Goal: Task Accomplishment & Management: Use online tool/utility

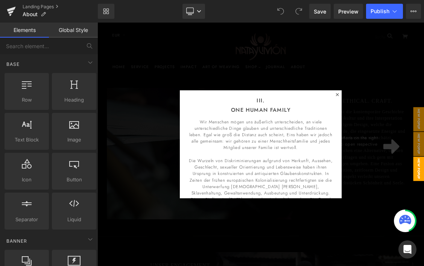
click at [423, 99] on div at bounding box center [324, 192] width 455 height 339
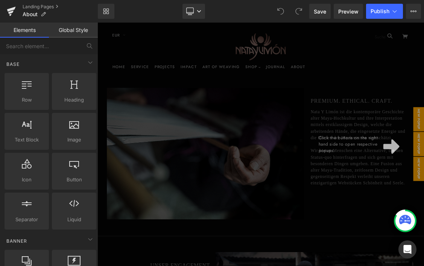
click at [423, 167] on div "Click the buttons on the right hand side to open respective popups." at bounding box center [324, 192] width 455 height 339
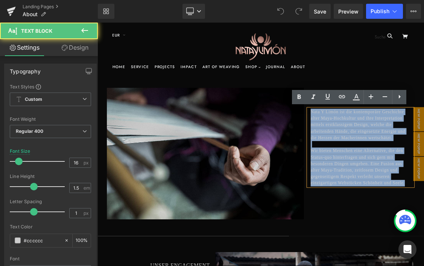
drag, startPoint x: 462, startPoint y: 265, endPoint x: 393, endPoint y: 148, distance: 135.9
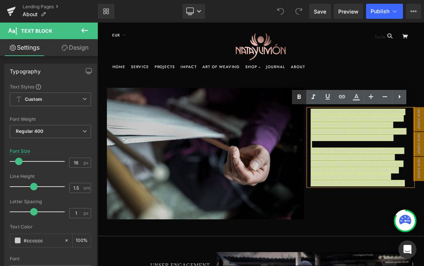
click at [302, 100] on icon at bounding box center [298, 96] width 9 height 9
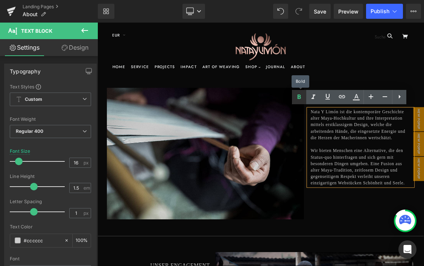
click at [302, 100] on icon at bounding box center [298, 96] width 9 height 9
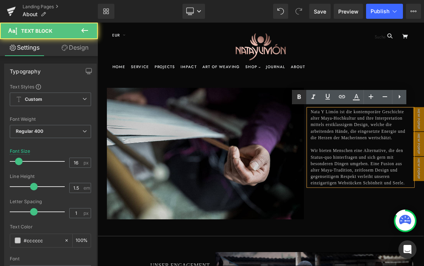
click at [299, 100] on icon at bounding box center [298, 96] width 9 height 9
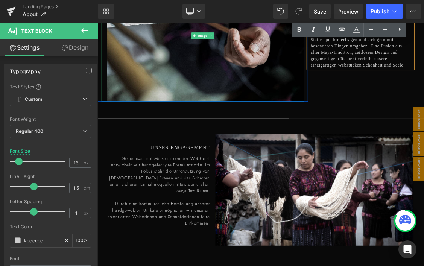
scroll to position [240, 0]
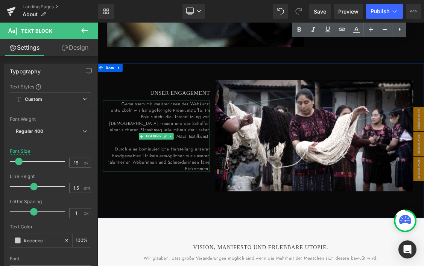
click at [197, 158] on p "Gemeinsam mit Meisterinnen der Webkunst entwickeln wir handgefertigte Premiumst…" at bounding box center [183, 158] width 142 height 54
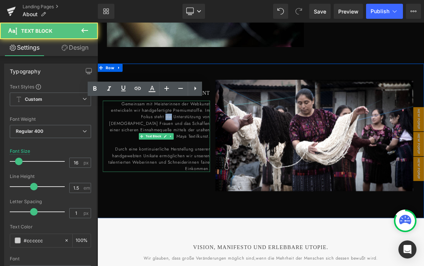
click at [197, 158] on p "Gemeinsam mit Meisterinnen der Webkunst entwickeln wir handgefertigte Premiumst…" at bounding box center [183, 158] width 142 height 54
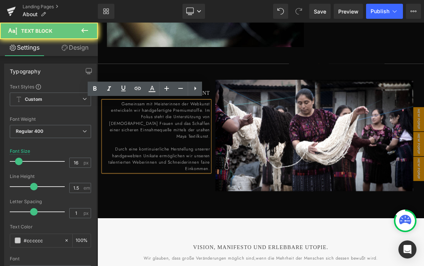
click at [197, 158] on p "Gemeinsam mit Meisterinnen der Webkunst entwickeln wir handgefertigte Premiumst…" at bounding box center [183, 158] width 142 height 54
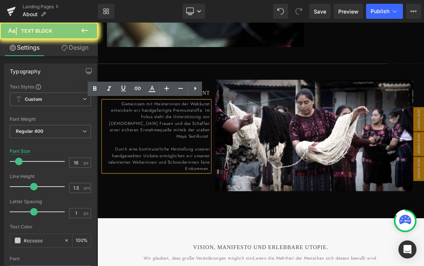
click at [197, 158] on p "Gemeinsam mit Meisterinnen der Webkunst entwickeln wir handgefertigte Premiumst…" at bounding box center [183, 158] width 142 height 54
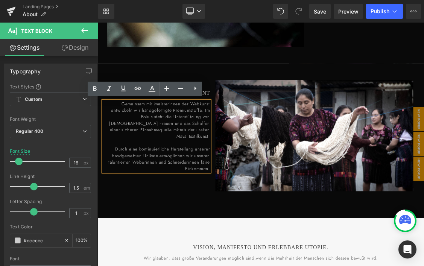
click at [209, 160] on span "Gemeinsam mit Meisterinnen der Webkunst entwickeln wir handgefertigte Premiumst…" at bounding box center [184, 158] width 140 height 54
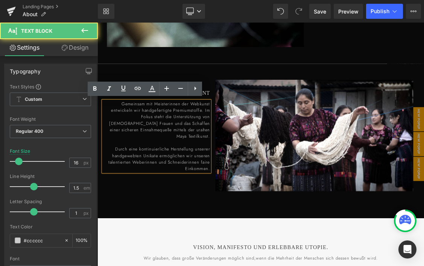
click at [209, 160] on span "Gemeinsam mit Meisterinnen der Webkunst entwickeln wir handgefertigte Premiumst…" at bounding box center [184, 158] width 140 height 54
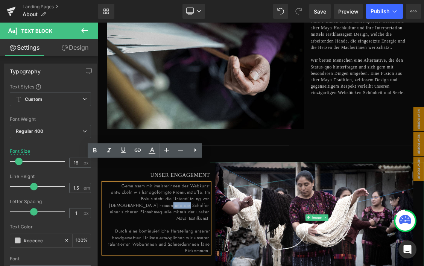
scroll to position [80, 0]
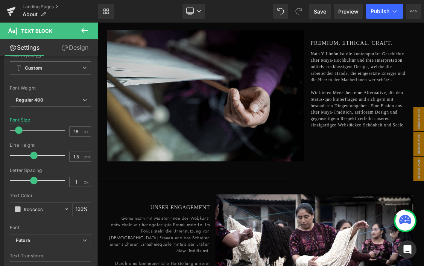
scroll to position [39, 0]
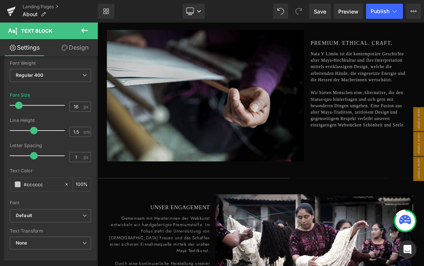
scroll to position [98, 0]
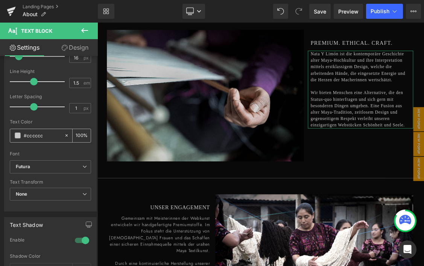
scroll to position [112, 0]
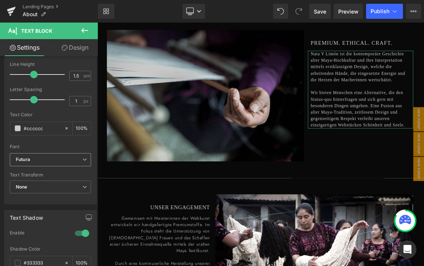
click at [64, 161] on b "Futura" at bounding box center [49, 159] width 67 height 6
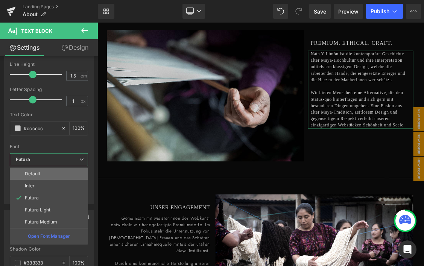
click at [51, 179] on li "Default" at bounding box center [49, 174] width 78 height 12
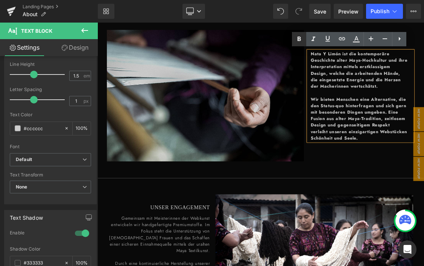
click at [299, 41] on icon at bounding box center [298, 39] width 9 height 9
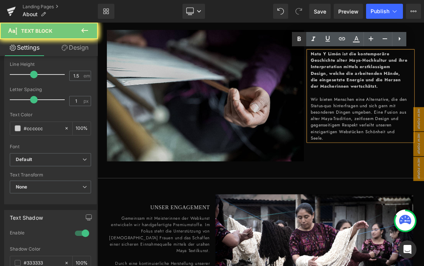
click at [297, 40] on icon at bounding box center [298, 39] width 9 height 9
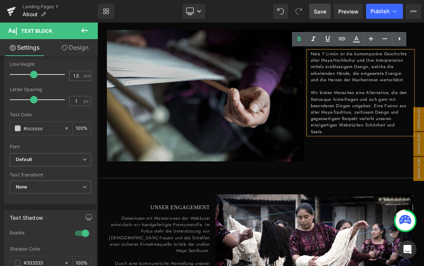
click at [321, 12] on span "Save" at bounding box center [320, 12] width 12 height 8
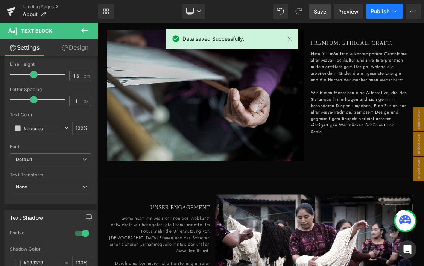
click at [374, 12] on span "Publish" at bounding box center [379, 11] width 19 height 6
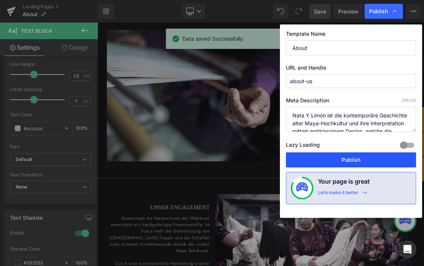
click at [334, 161] on button "Publish" at bounding box center [351, 159] width 130 height 15
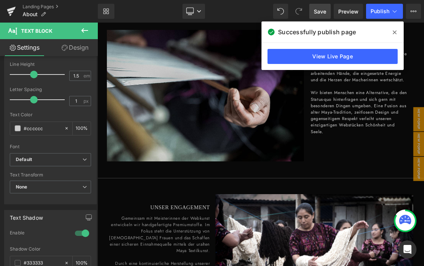
click at [395, 30] on icon at bounding box center [395, 32] width 4 height 6
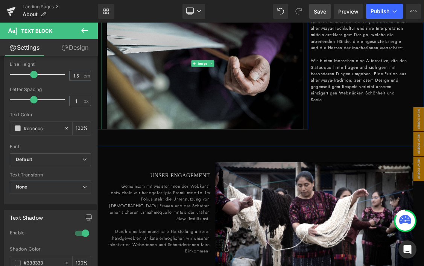
scroll to position [127, 0]
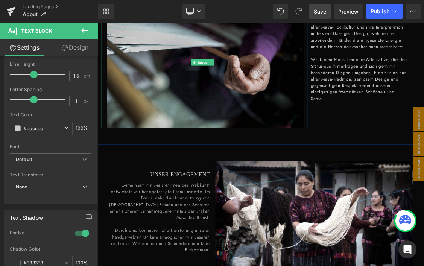
click at [211, 265] on span "Gemeinsam mit Meisterinnen der Webkunst entwickeln wir handgefertigte Premiumst…" at bounding box center [184, 271] width 140 height 54
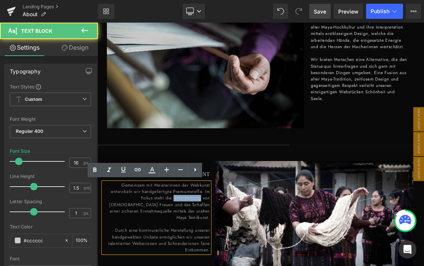
click at [211, 265] on span "Gemeinsam mit Meisterinnen der Webkunst entwickeln wir handgefertigte Premiumst…" at bounding box center [184, 271] width 140 height 54
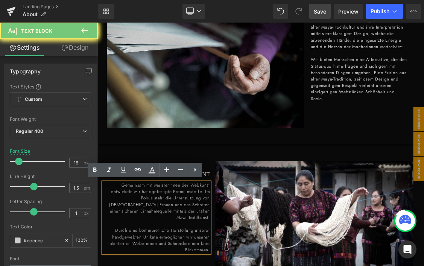
click at [211, 265] on span "Gemeinsam mit Meisterinnen der Webkunst entwickeln wir handgefertigte Premiumst…" at bounding box center [184, 271] width 140 height 54
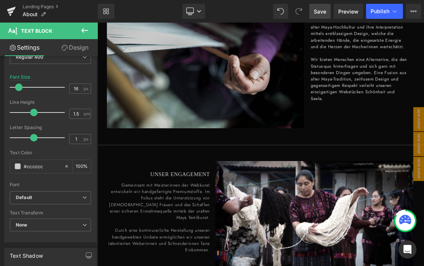
scroll to position [117, 0]
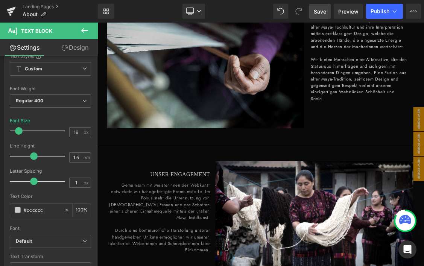
scroll to position [28, 0]
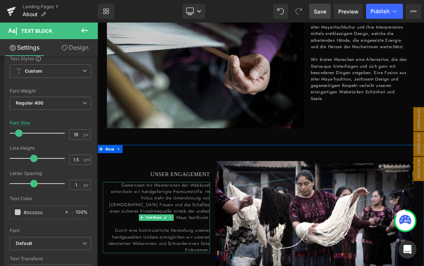
click at [191, 264] on p "Gemeinsam mit Meisterinnen der Webkunst entwickeln wir handgefertigte Premiumst…" at bounding box center [183, 271] width 142 height 54
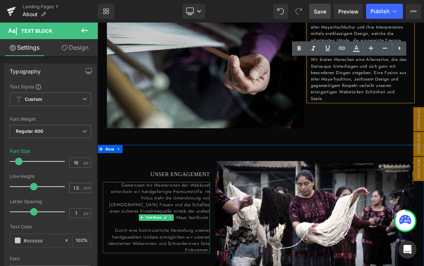
click at [199, 265] on p "Gemeinsam mit Meisterinnen der Webkunst entwickeln wir handgefertigte Premiumst…" at bounding box center [183, 271] width 142 height 54
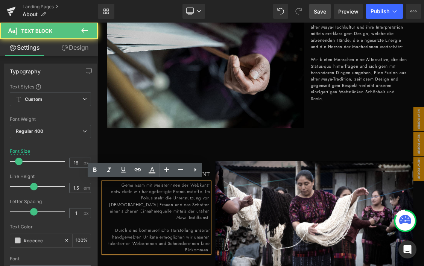
click at [199, 265] on p "Gemeinsam mit Meisterinnen der Webkunst entwickeln wir handgefertigte Premiumst…" at bounding box center [183, 271] width 142 height 54
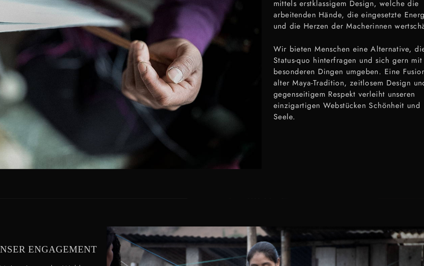
scroll to position [139, 0]
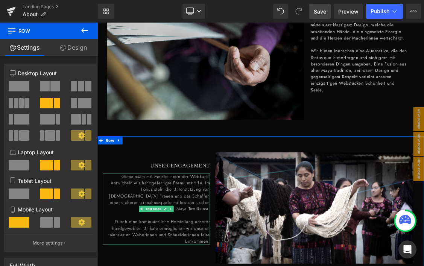
click at [224, 249] on span "Gemeinsam mit Meisterinnen der Webkunst entwickeln wir handgefertigte Premiumst…" at bounding box center [184, 260] width 140 height 54
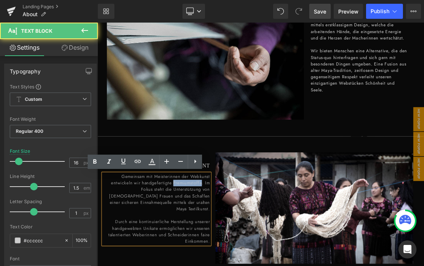
click at [224, 249] on span "Gemeinsam mit Meisterinnen der Webkunst entwickeln wir handgefertigte Premiumst…" at bounding box center [184, 260] width 140 height 54
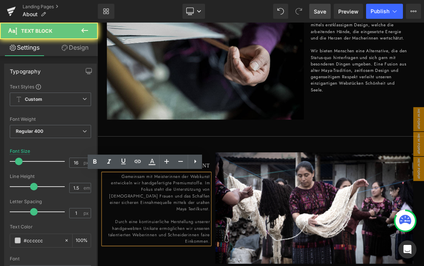
click at [224, 249] on span "Gemeinsam mit Meisterinnen der Webkunst entwickeln wir handgefertigte Premiumst…" at bounding box center [184, 260] width 140 height 54
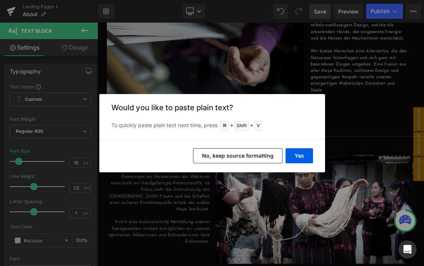
click at [270, 159] on button "No, keep source formatting" at bounding box center [237, 155] width 89 height 15
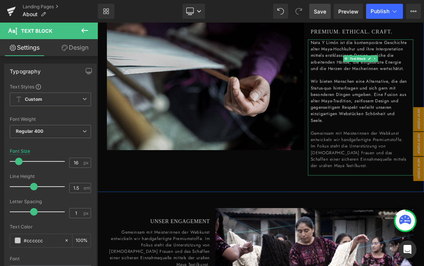
scroll to position [91, 0]
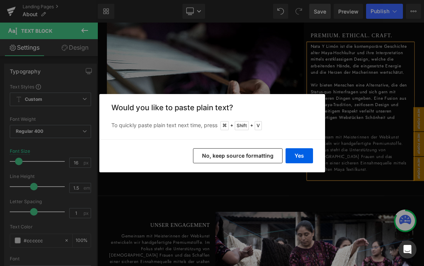
click at [256, 156] on button "No, keep source formatting" at bounding box center [237, 155] width 89 height 15
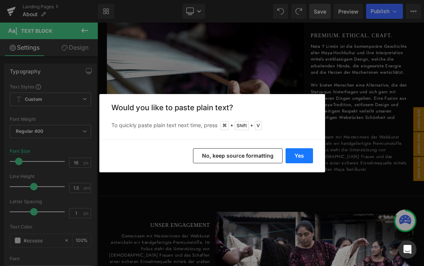
click at [300, 150] on button "Yes" at bounding box center [298, 155] width 27 height 15
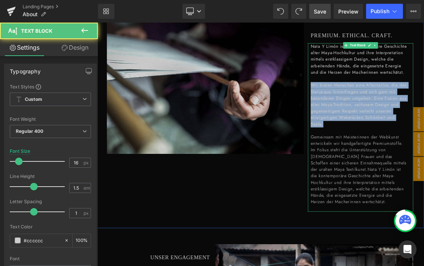
drag, startPoint x: 396, startPoint y: 117, endPoint x: 461, endPoint y: 173, distance: 85.8
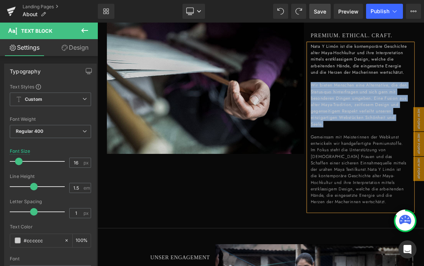
copy span "Wir bieten Menschen eine Alternative, die den Status-quo hinterfragen und sich …"
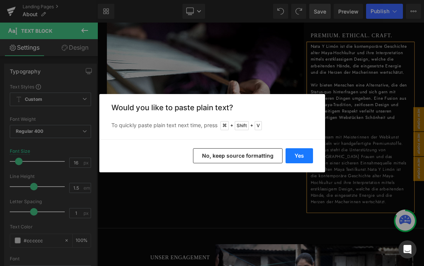
click at [299, 154] on button "Yes" at bounding box center [298, 155] width 27 height 15
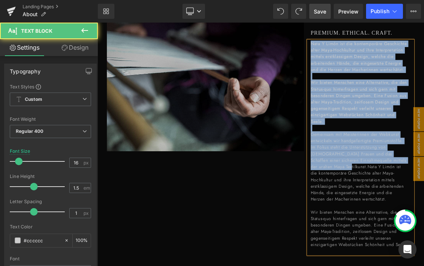
drag, startPoint x: 430, startPoint y: 240, endPoint x: 374, endPoint y: 24, distance: 223.3
click at [374, 24] on div "Image Row Image Row PREMIUM. ETHICAL. CRAFT. Heading Nata Y Limón ist die konte…" at bounding box center [324, 188] width 455 height 361
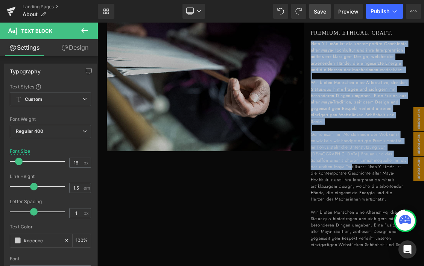
scroll to position [94, 0]
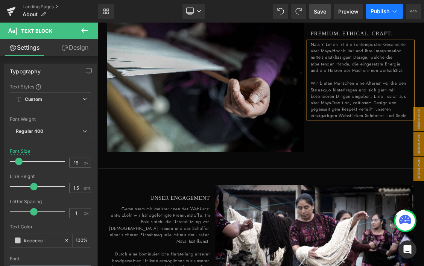
click at [375, 9] on span "Publish" at bounding box center [379, 11] width 19 height 6
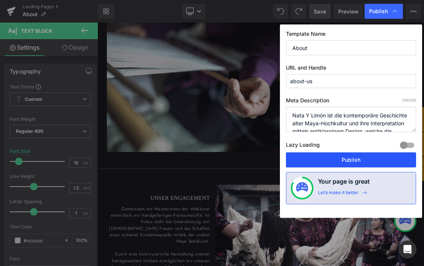
click at [324, 159] on button "Publish" at bounding box center [351, 159] width 130 height 15
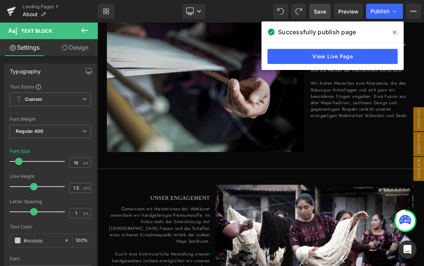
click at [393, 33] on span at bounding box center [394, 32] width 12 height 12
